Goal: Task Accomplishment & Management: Complete application form

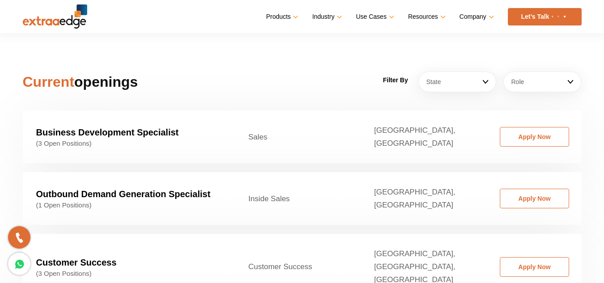
scroll to position [1570, 0]
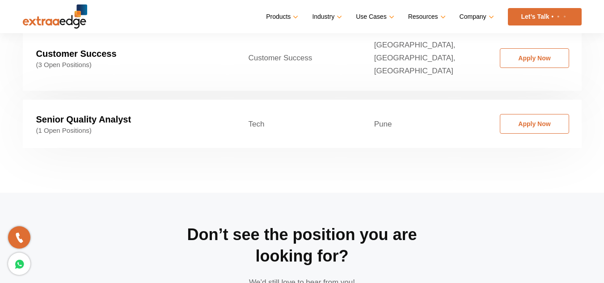
drag, startPoint x: 544, startPoint y: 89, endPoint x: 542, endPoint y: 93, distance: 4.8
click at [544, 114] on link "Apply Now" at bounding box center [534, 124] width 69 height 20
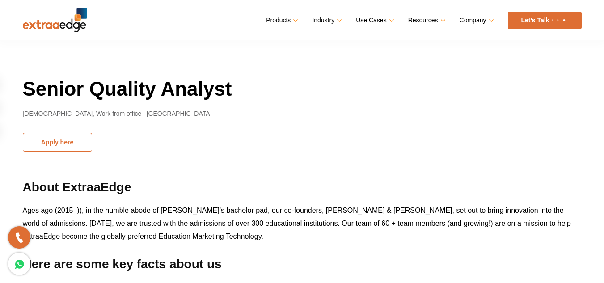
click at [40, 148] on button "Apply here" at bounding box center [57, 142] width 69 height 19
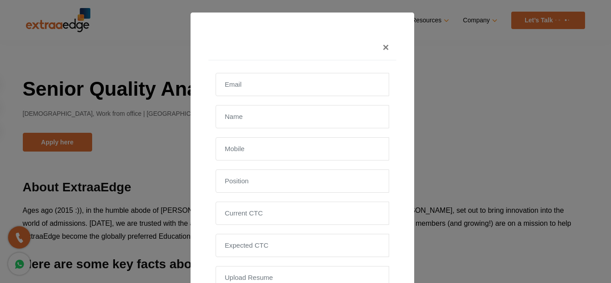
click at [266, 96] on form "Upload Resume Senior Quality Analyst Apply" at bounding box center [303, 207] width 174 height 268
click at [275, 86] on input "email" at bounding box center [303, 84] width 174 height 23
click at [384, 43] on span "×" at bounding box center [386, 47] width 6 height 12
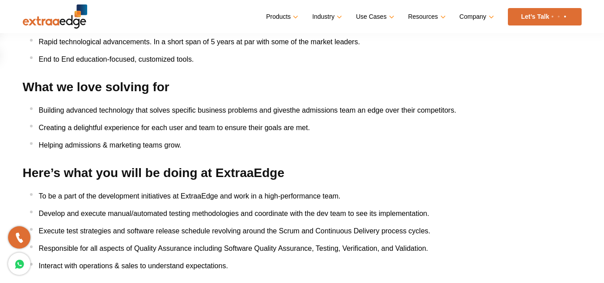
scroll to position [209, 0]
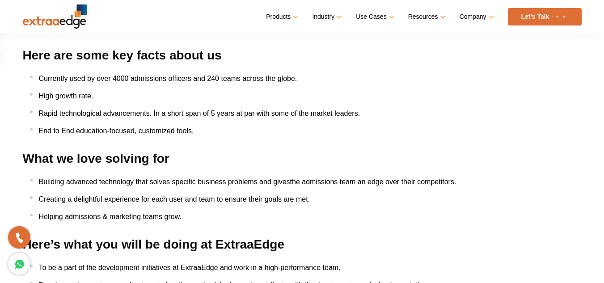
click at [19, 264] on icon at bounding box center [19, 264] width 10 height 13
